Goal: Task Accomplishment & Management: Manage account settings

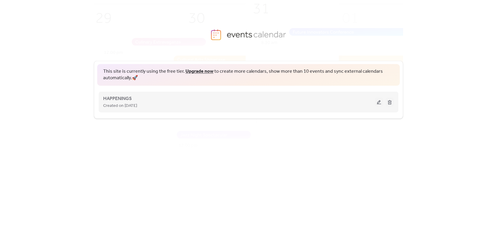
click at [381, 102] on button at bounding box center [379, 102] width 8 height 9
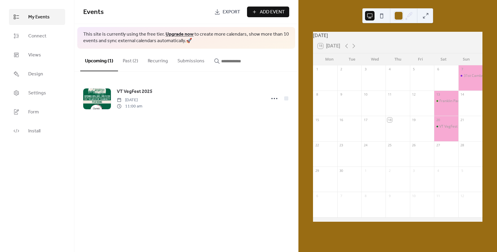
click at [134, 62] on button "Past (2)" at bounding box center [130, 60] width 25 height 22
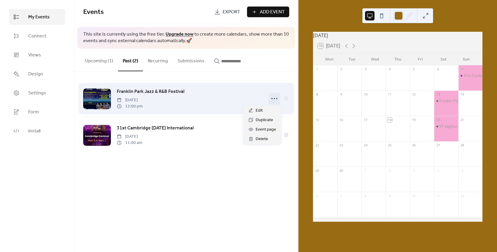
click at [273, 98] on icon at bounding box center [274, 99] width 10 height 10
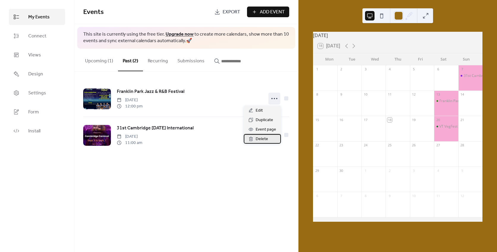
click at [259, 141] on span "Delete" at bounding box center [262, 139] width 12 height 7
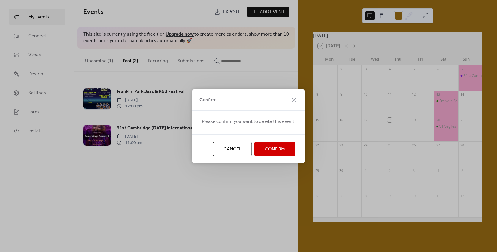
click at [274, 149] on span "Confirm" at bounding box center [275, 149] width 20 height 7
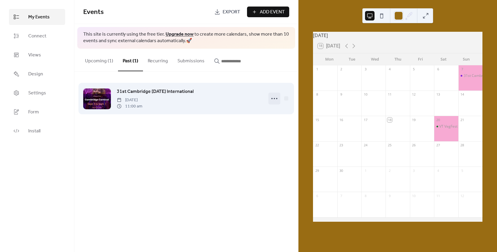
click at [275, 99] on circle at bounding box center [274, 98] width 1 height 1
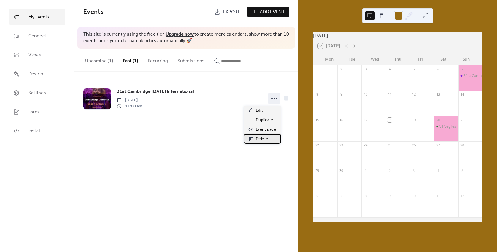
click at [266, 140] on span "Delete" at bounding box center [262, 139] width 12 height 7
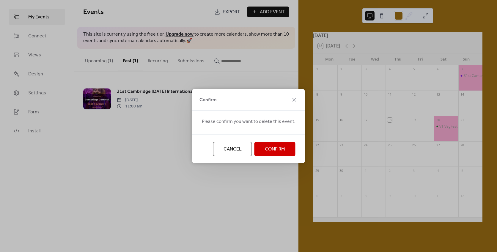
click at [270, 148] on span "Confirm" at bounding box center [275, 149] width 20 height 7
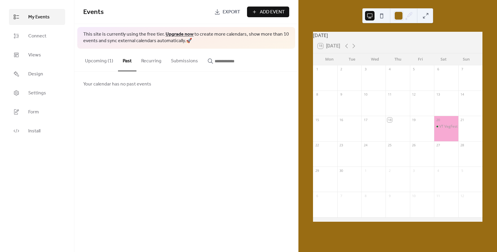
click at [99, 61] on button "Upcoming (1)" at bounding box center [99, 60] width 38 height 22
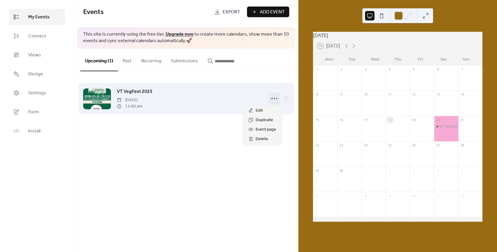
click at [277, 97] on icon at bounding box center [274, 99] width 10 height 10
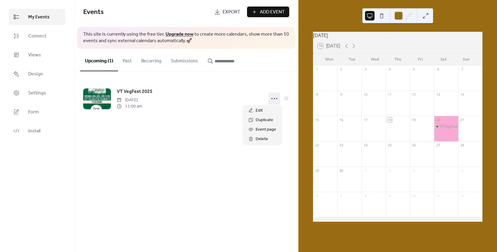
click at [283, 59] on div "Upcoming (1) Past Recurring Submissions" at bounding box center [186, 60] width 224 height 23
click at [268, 11] on span "Add Event" at bounding box center [272, 12] width 25 height 7
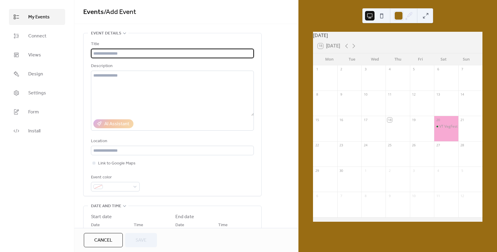
click at [131, 52] on input "text" at bounding box center [172, 54] width 163 height 10
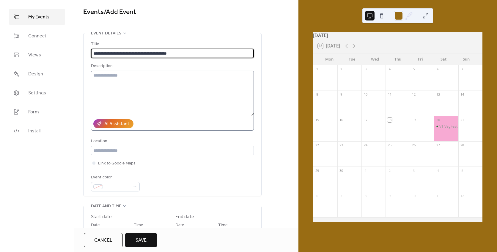
type input "**********"
click at [137, 78] on textarea at bounding box center [172, 93] width 163 height 45
click at [141, 241] on span "Save" at bounding box center [140, 240] width 11 height 7
